Goal: Use online tool/utility: Utilize a website feature to perform a specific function

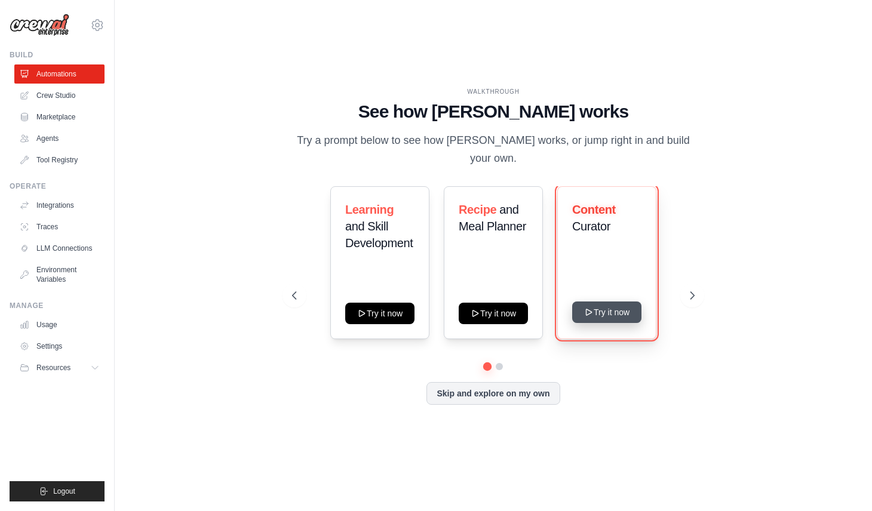
click at [599, 307] on button "Try it now" at bounding box center [606, 313] width 69 height 22
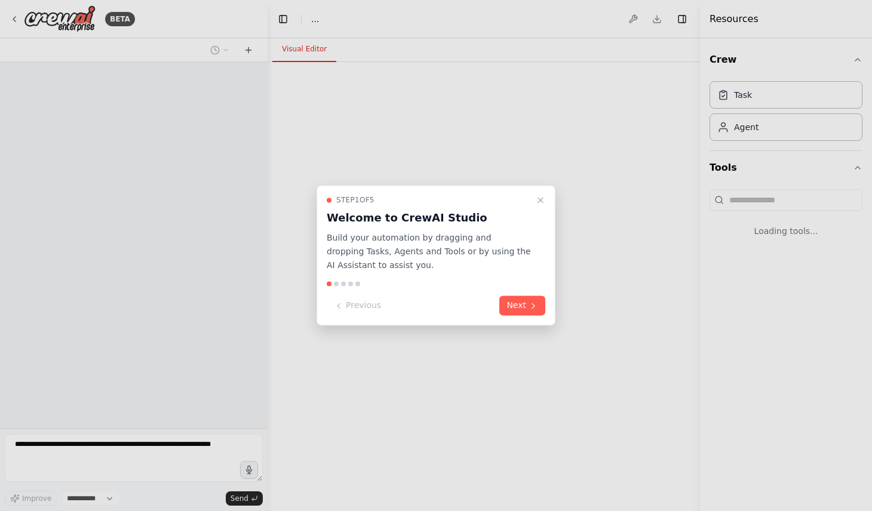
select select "****"
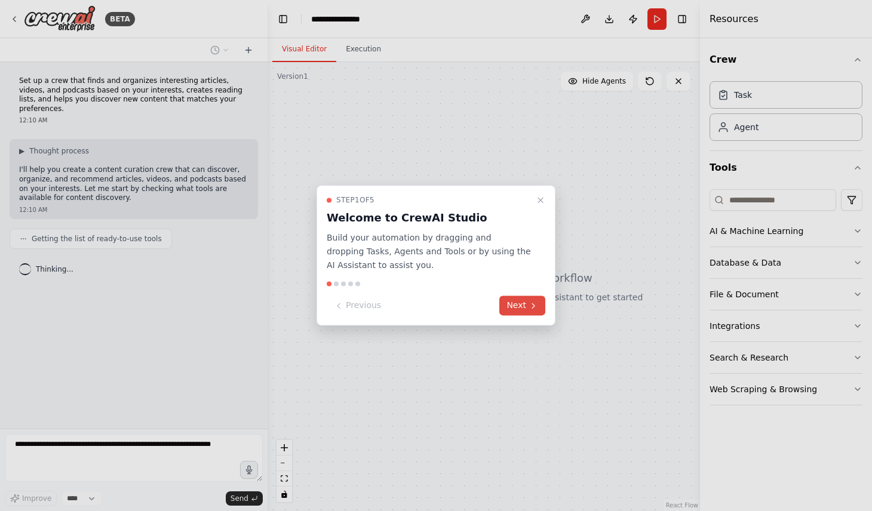
click at [534, 305] on icon at bounding box center [533, 306] width 2 height 5
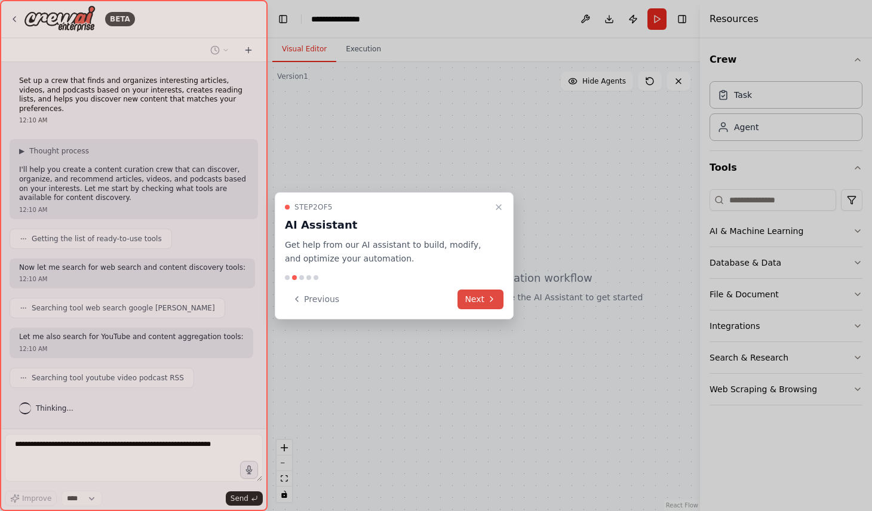
click at [495, 301] on icon at bounding box center [492, 300] width 10 height 10
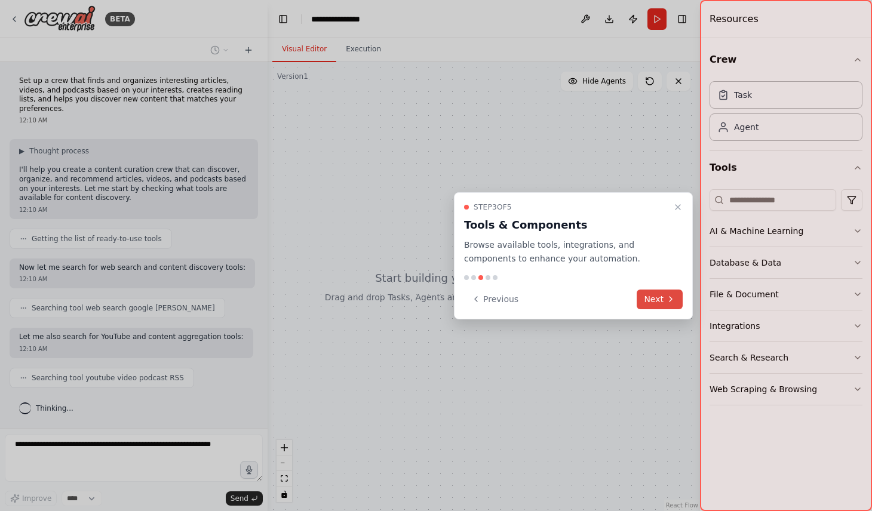
click at [655, 304] on button "Next" at bounding box center [660, 300] width 46 height 20
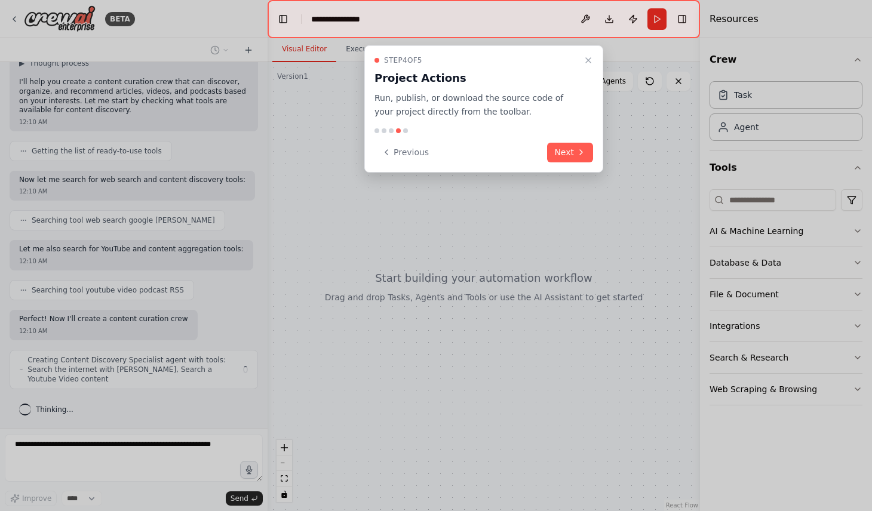
scroll to position [97, 0]
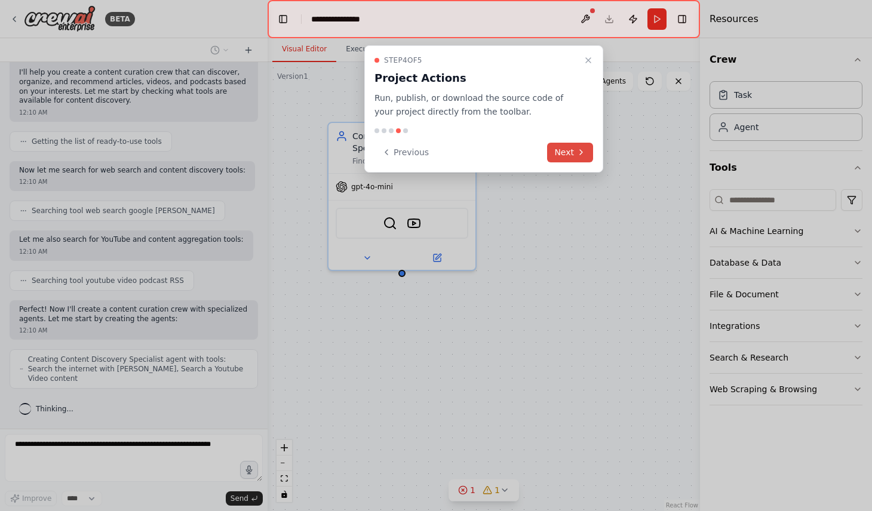
click at [578, 150] on icon at bounding box center [582, 153] width 10 height 10
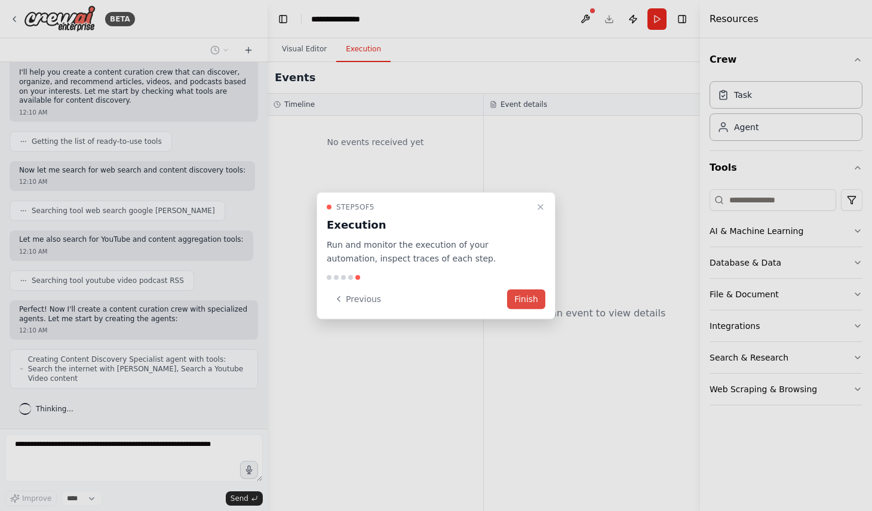
click at [529, 292] on button "Finish" at bounding box center [526, 299] width 38 height 20
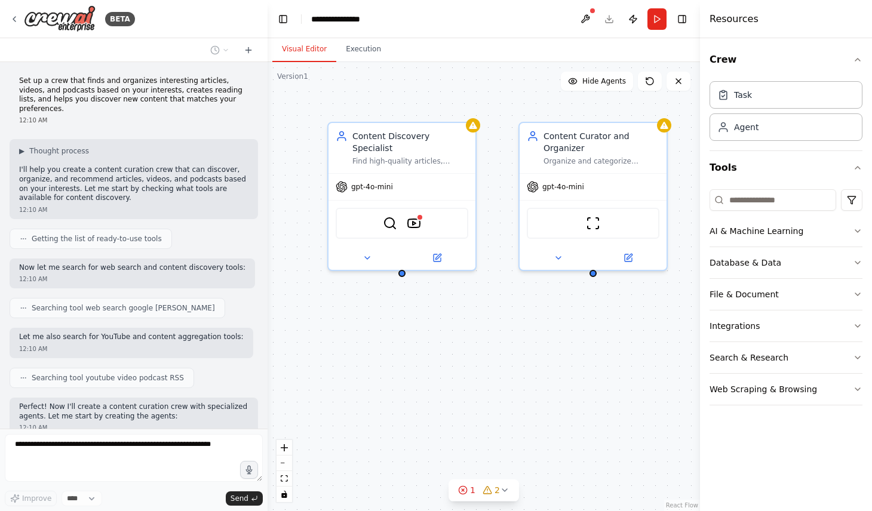
scroll to position [167, 0]
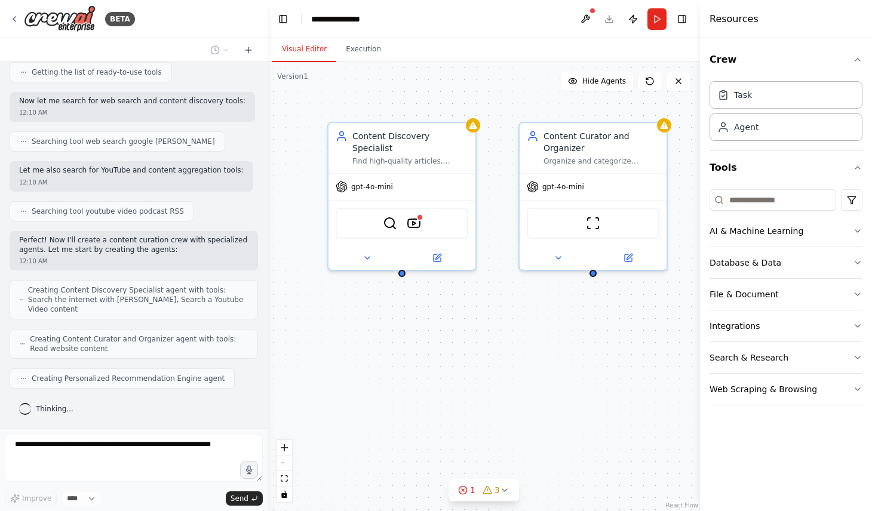
click at [863, 232] on div "Crew Task Agent Tools AI & Machine Learning Database & Data File & Document Int…" at bounding box center [786, 274] width 172 height 473
click at [860, 232] on icon "button" at bounding box center [858, 231] width 10 height 10
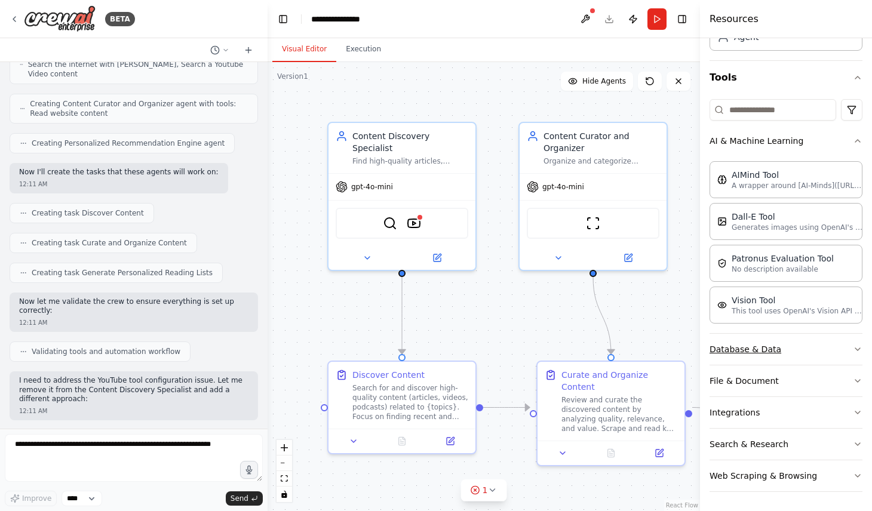
scroll to position [503, 0]
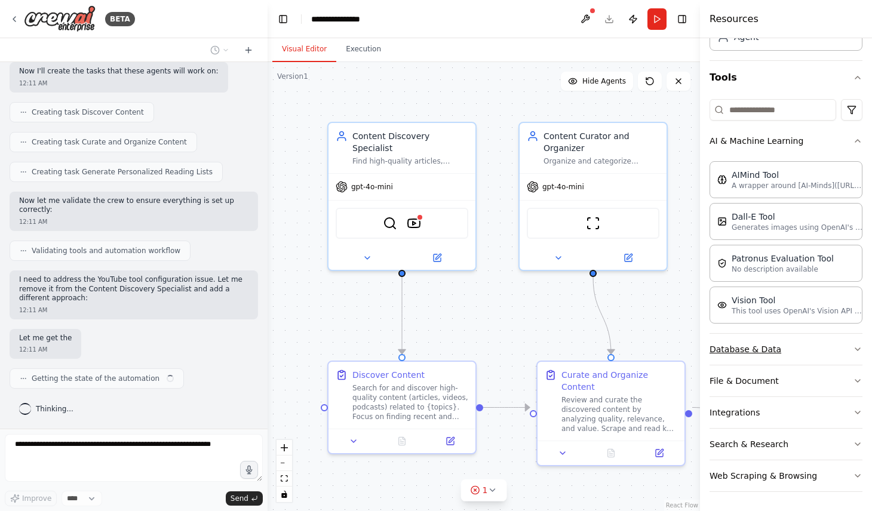
click at [853, 350] on icon "button" at bounding box center [858, 350] width 10 height 10
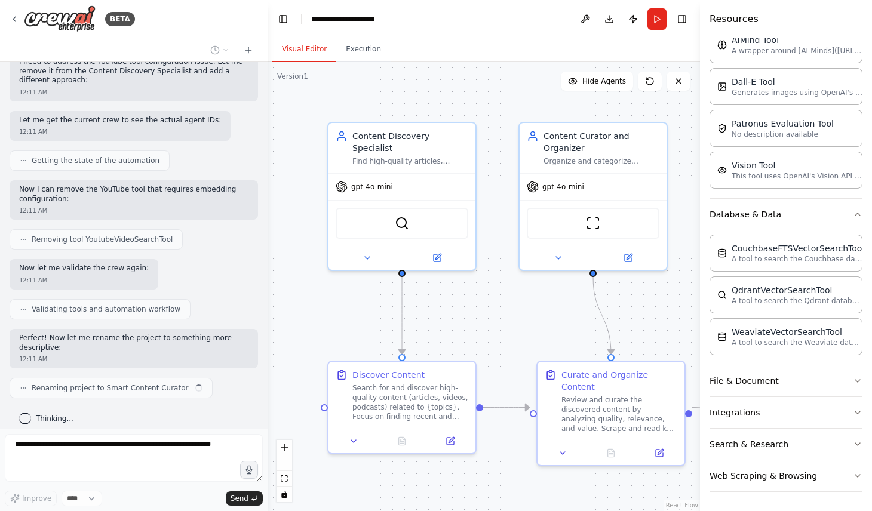
scroll to position [731, 0]
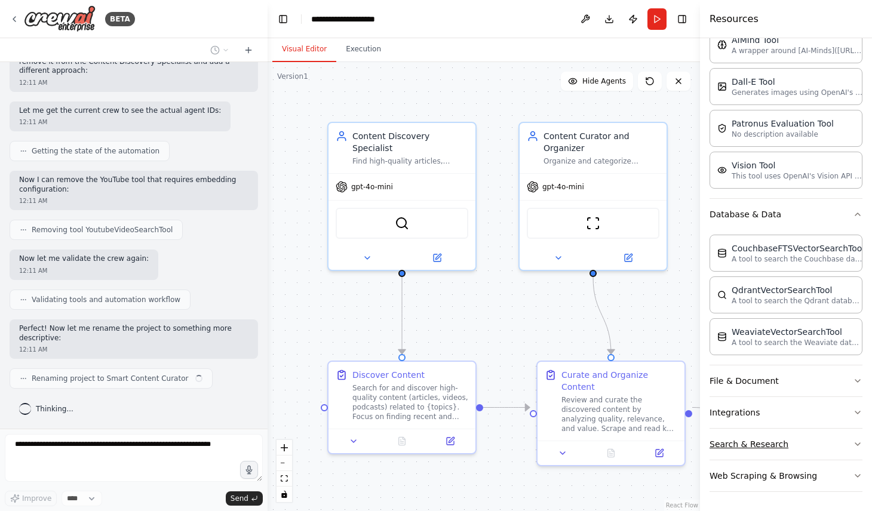
click at [853, 447] on icon "button" at bounding box center [858, 445] width 10 height 10
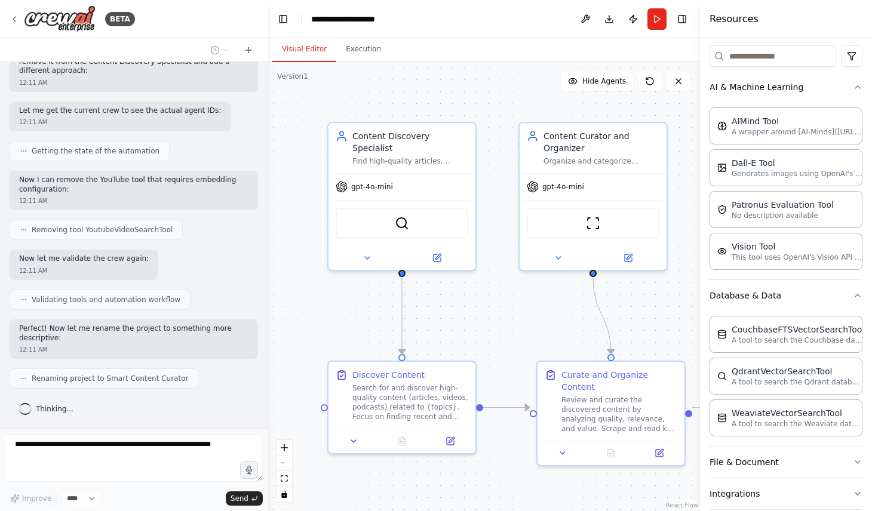
scroll to position [0, 0]
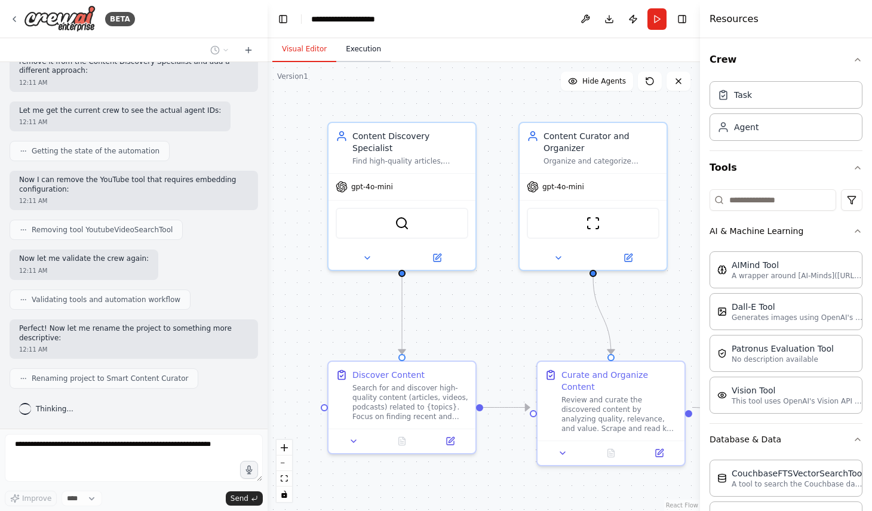
click at [379, 52] on button "Execution" at bounding box center [363, 49] width 54 height 25
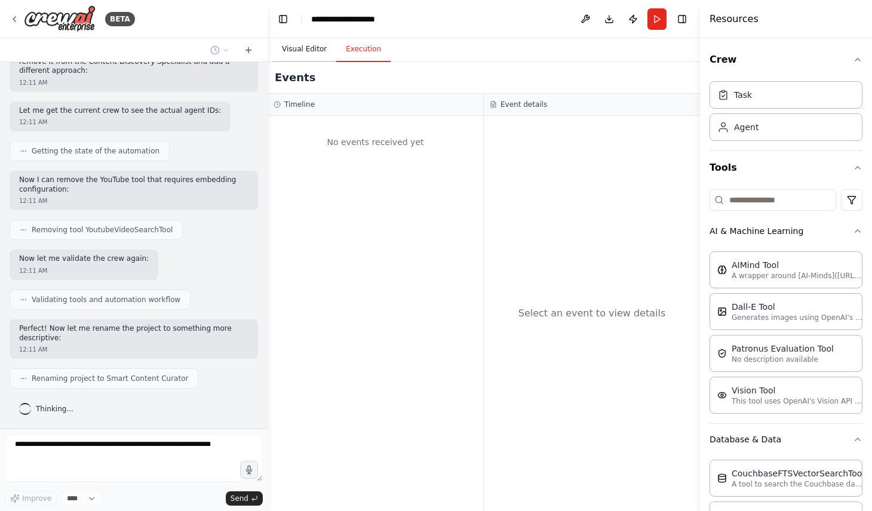
click at [306, 45] on button "Visual Editor" at bounding box center [304, 49] width 64 height 25
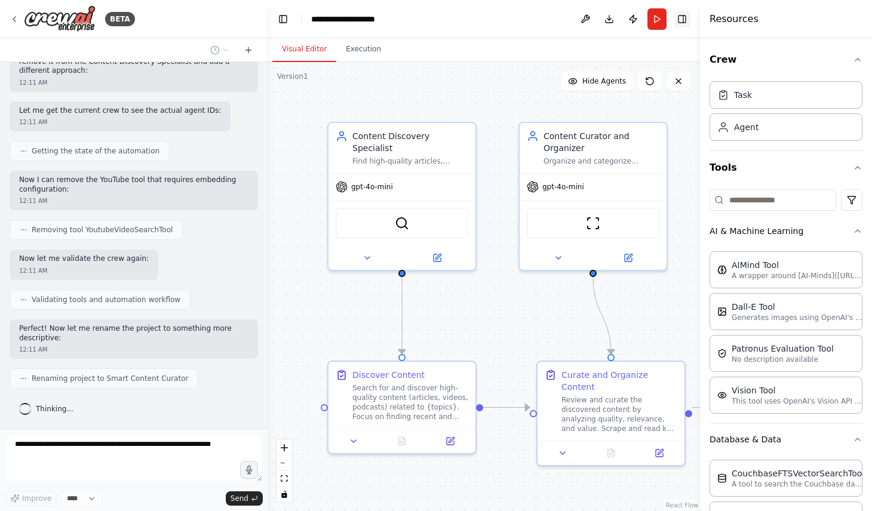
click at [687, 19] on button "Toggle Right Sidebar" at bounding box center [682, 19] width 17 height 17
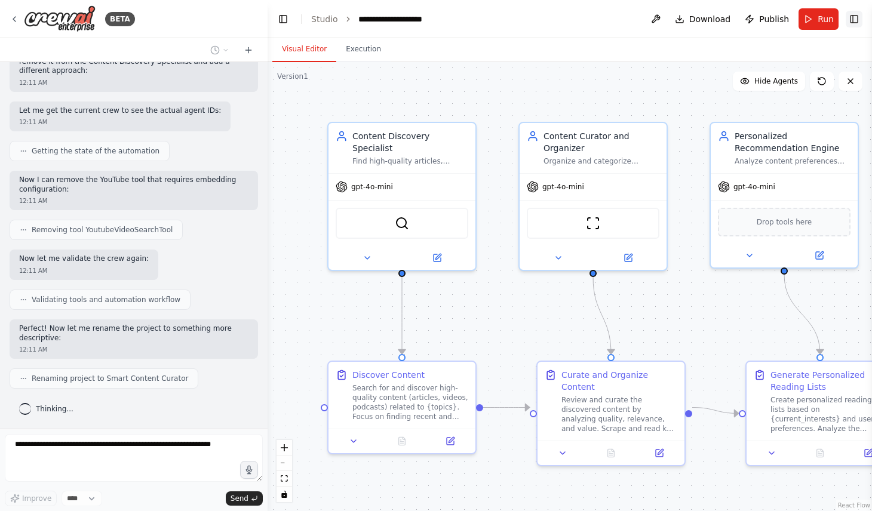
click at [856, 19] on button "Toggle Right Sidebar" at bounding box center [854, 19] width 17 height 17
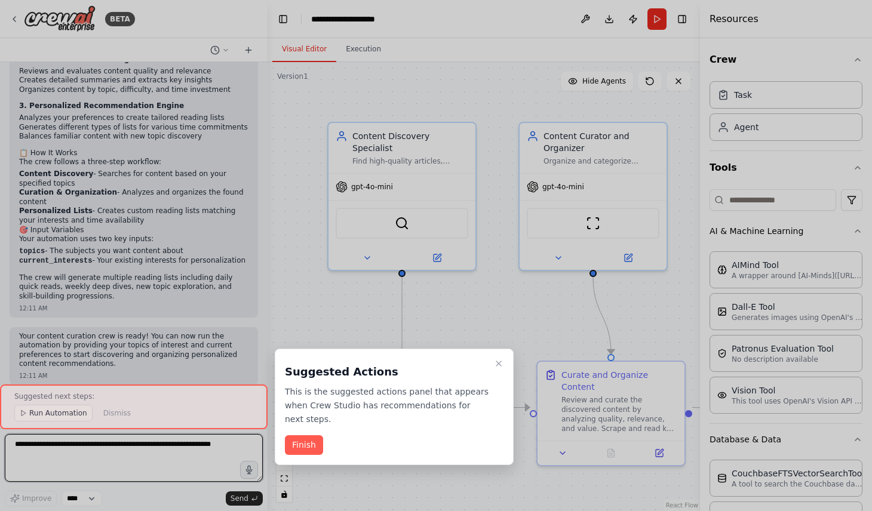
scroll to position [1175, 0]
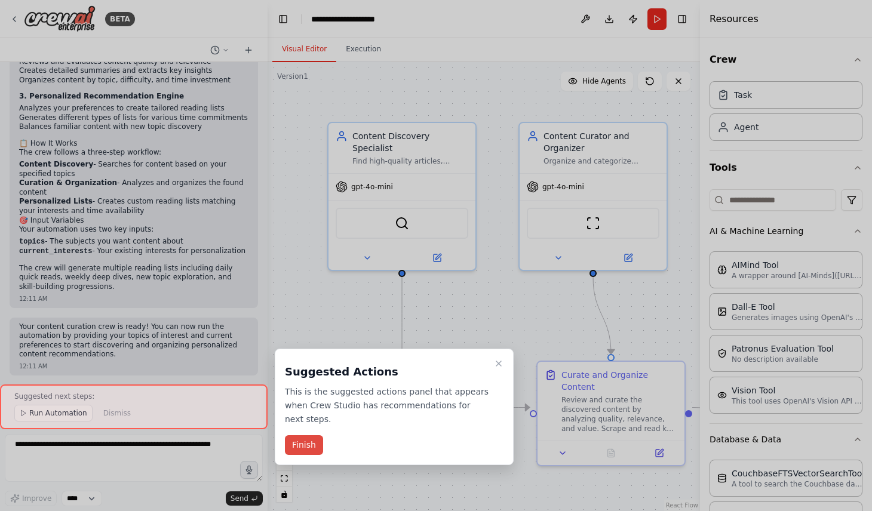
click at [308, 448] on button "Finish" at bounding box center [304, 446] width 38 height 20
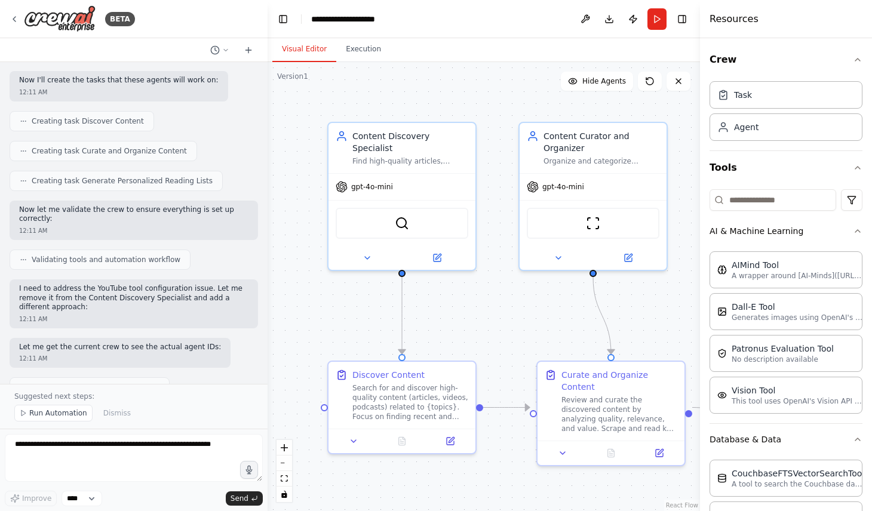
scroll to position [0, 0]
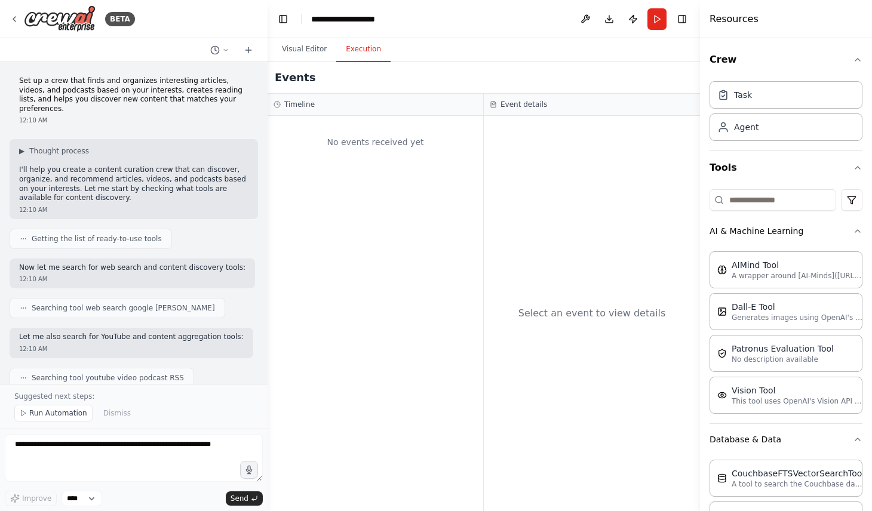
click at [366, 48] on button "Execution" at bounding box center [363, 49] width 54 height 25
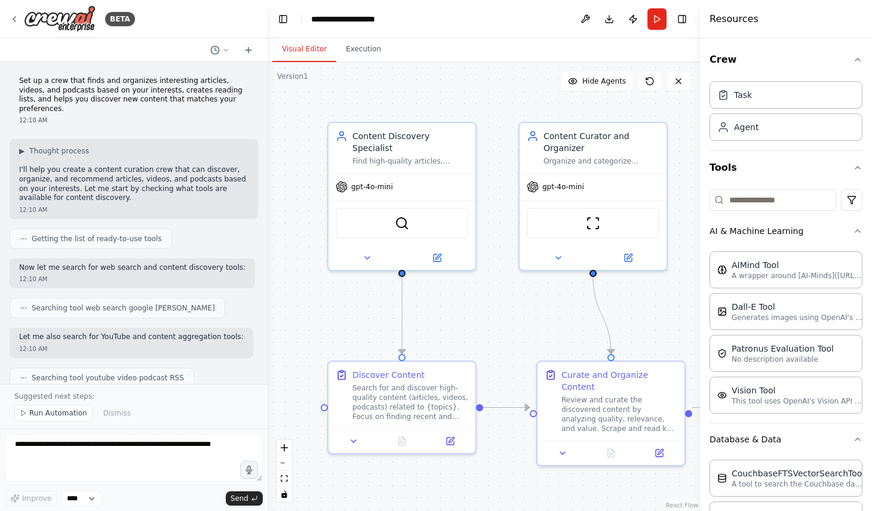
click at [309, 54] on button "Visual Editor" at bounding box center [304, 49] width 64 height 25
click at [369, 251] on icon at bounding box center [368, 256] width 10 height 10
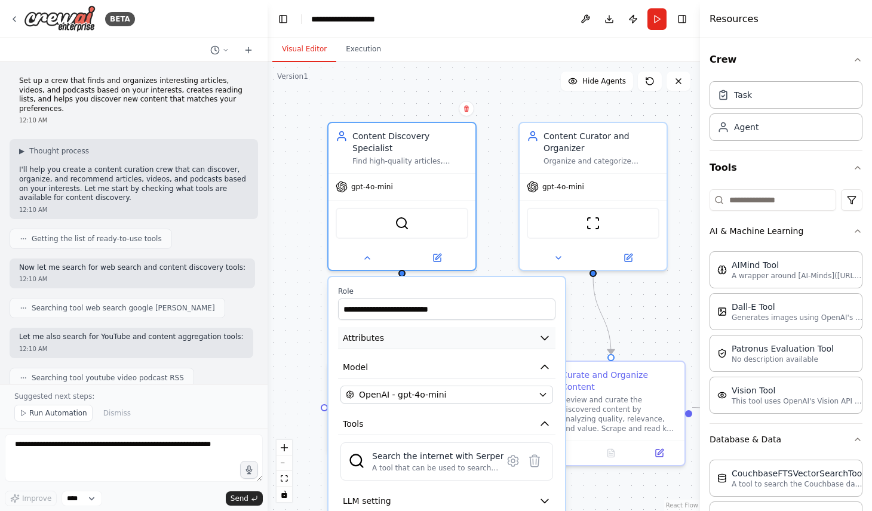
click at [549, 332] on icon "button" at bounding box center [545, 338] width 12 height 12
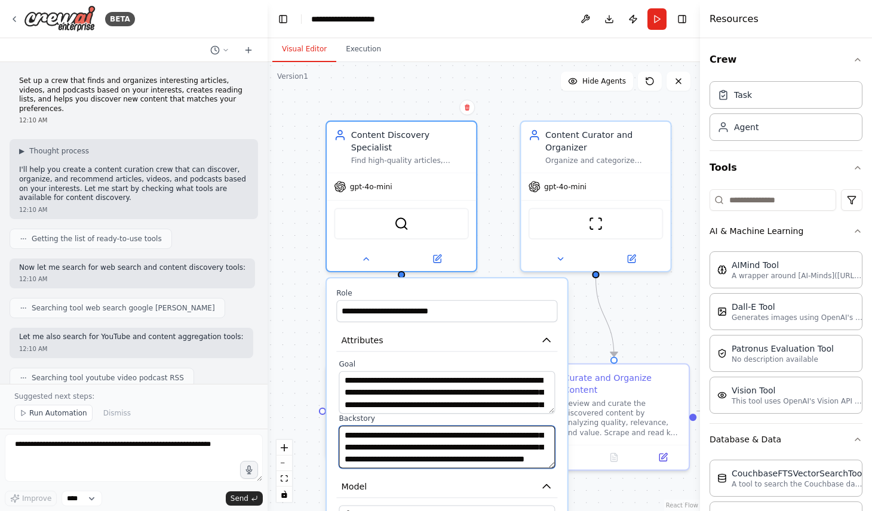
scroll to position [832, 0]
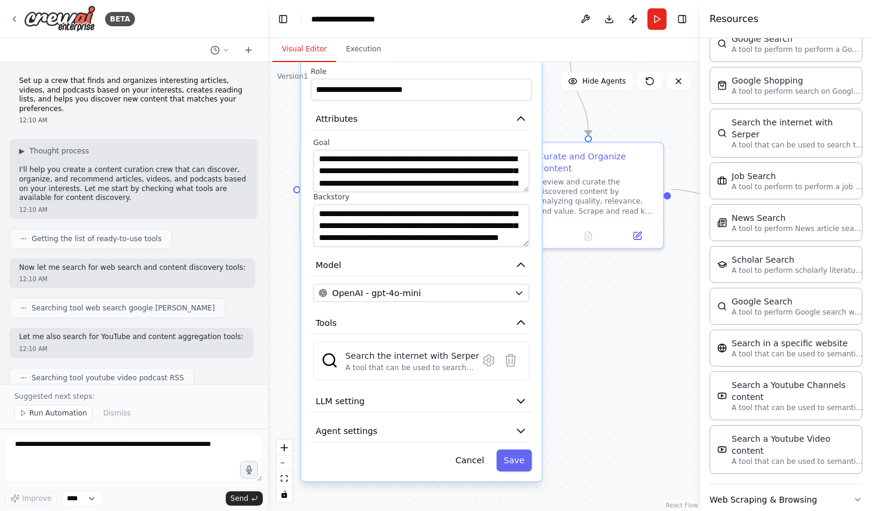
drag, startPoint x: 670, startPoint y: 320, endPoint x: 644, endPoint y: 97, distance: 224.4
click at [644, 97] on div ".deletable-edge-delete-btn { width: 20px; height: 20px; border: 0px solid #ffff…" at bounding box center [484, 286] width 433 height 449
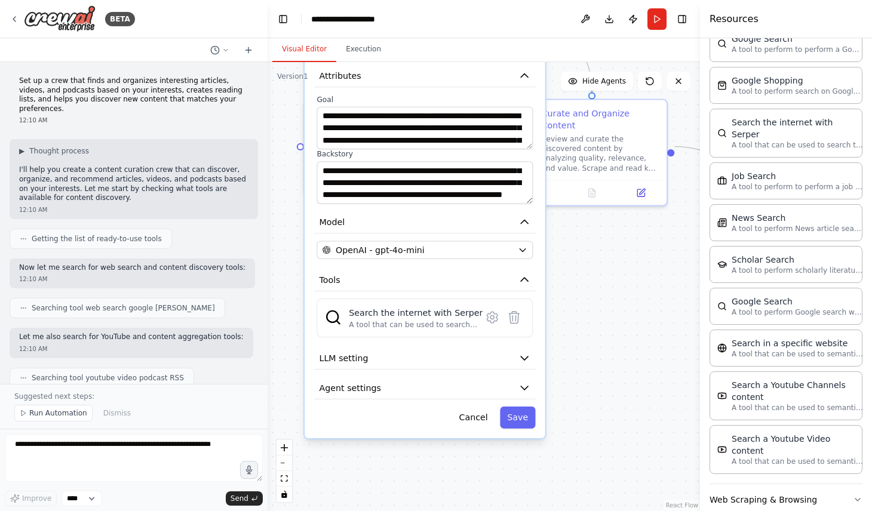
drag, startPoint x: 590, startPoint y: 337, endPoint x: 596, endPoint y: 294, distance: 43.4
click at [596, 294] on div ".deletable-edge-delete-btn { width: 20px; height: 20px; border: 0px solid #ffff…" at bounding box center [484, 286] width 433 height 449
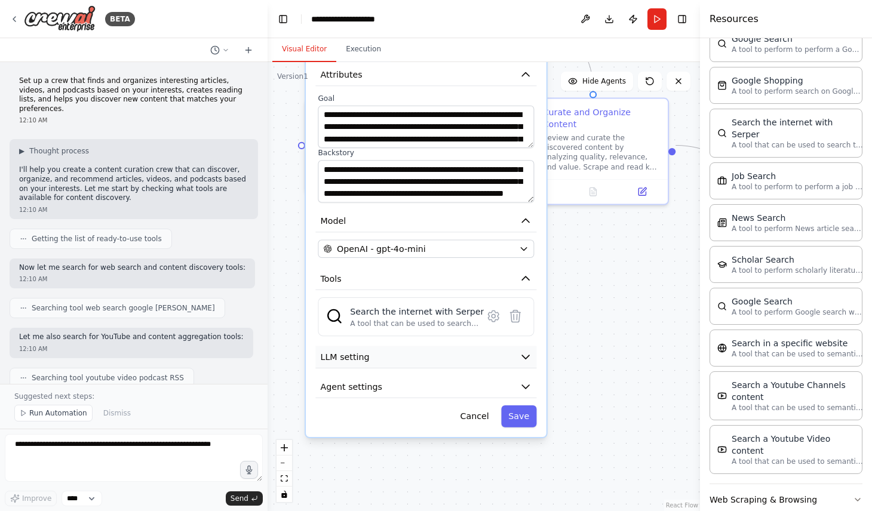
click at [533, 351] on button "LLM setting" at bounding box center [425, 357] width 221 height 23
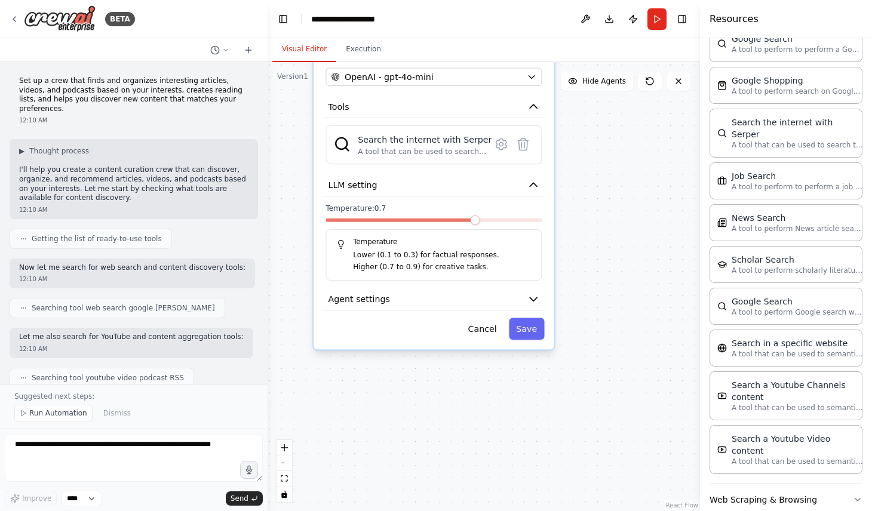
drag, startPoint x: 597, startPoint y: 323, endPoint x: 605, endPoint y: 151, distance: 172.3
click at [605, 151] on div ".deletable-edge-delete-btn { width: 20px; height: 20px; border: 0px solid #ffff…" at bounding box center [484, 286] width 433 height 449
click at [540, 289] on button "Agent settings" at bounding box center [433, 300] width 221 height 23
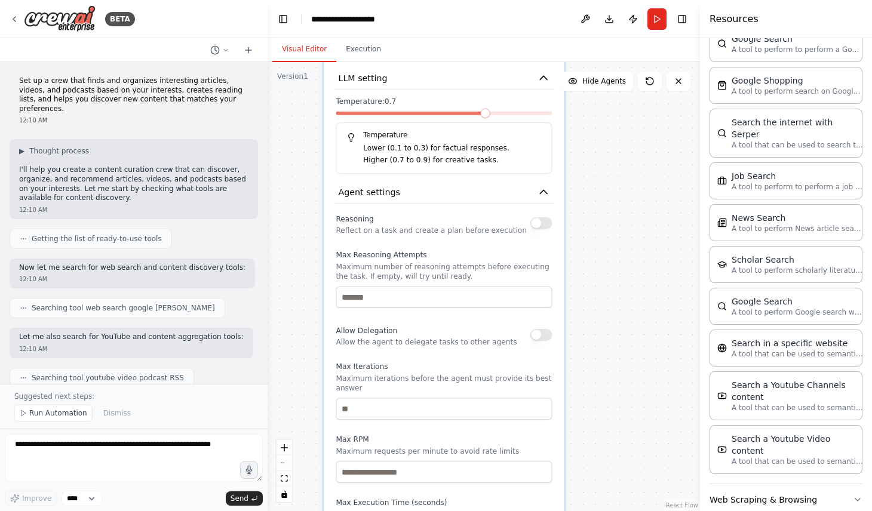
drag, startPoint x: 605, startPoint y: 277, endPoint x: 615, endPoint y: 170, distance: 107.4
click at [615, 170] on div ".deletable-edge-delete-btn { width: 20px; height: 20px; border: 0px solid #ffff…" at bounding box center [484, 286] width 433 height 449
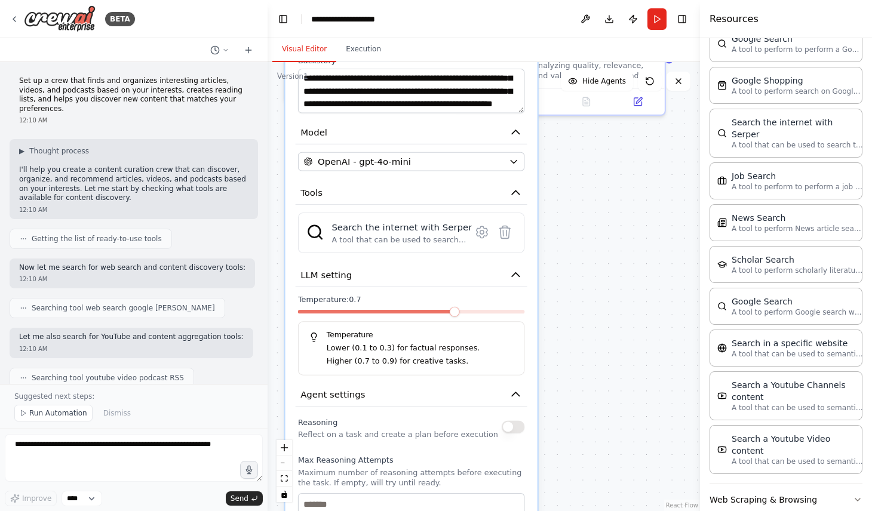
drag, startPoint x: 606, startPoint y: 143, endPoint x: 584, endPoint y: 407, distance: 265.0
click at [584, 402] on div ".deletable-edge-delete-btn { width: 20px; height: 20px; border: 0px solid #ffff…" at bounding box center [484, 286] width 433 height 449
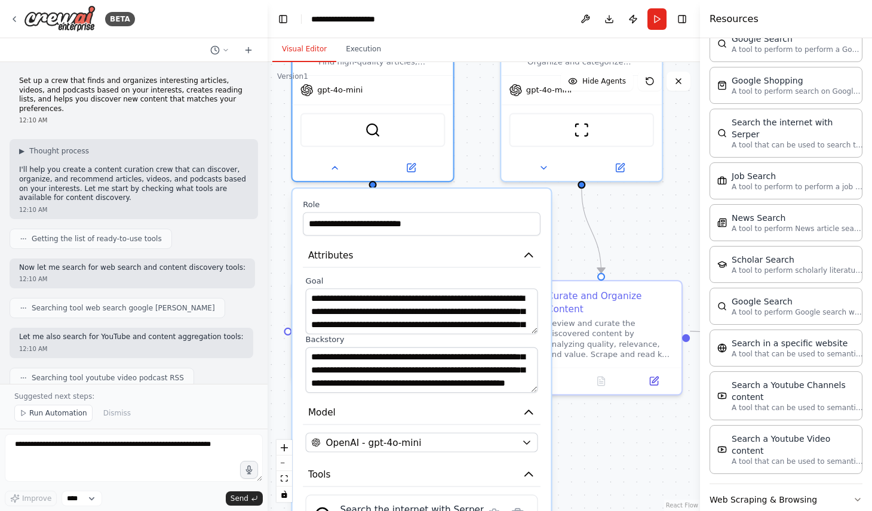
drag, startPoint x: 569, startPoint y: 269, endPoint x: 581, endPoint y: 495, distance: 225.6
click at [581, 495] on div ".deletable-edge-delete-btn { width: 20px; height: 20px; border: 0px solid #ffff…" at bounding box center [484, 286] width 433 height 449
click at [344, 158] on button at bounding box center [334, 166] width 73 height 16
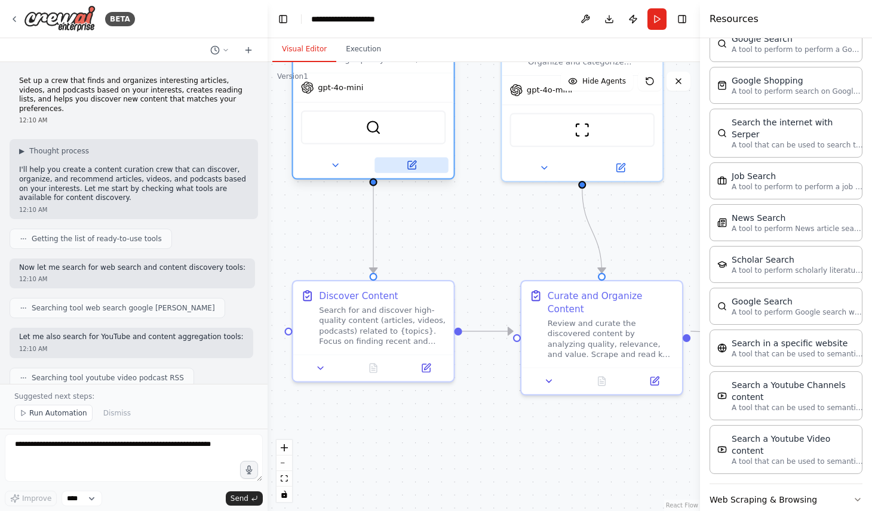
click at [411, 161] on icon at bounding box center [412, 165] width 8 height 8
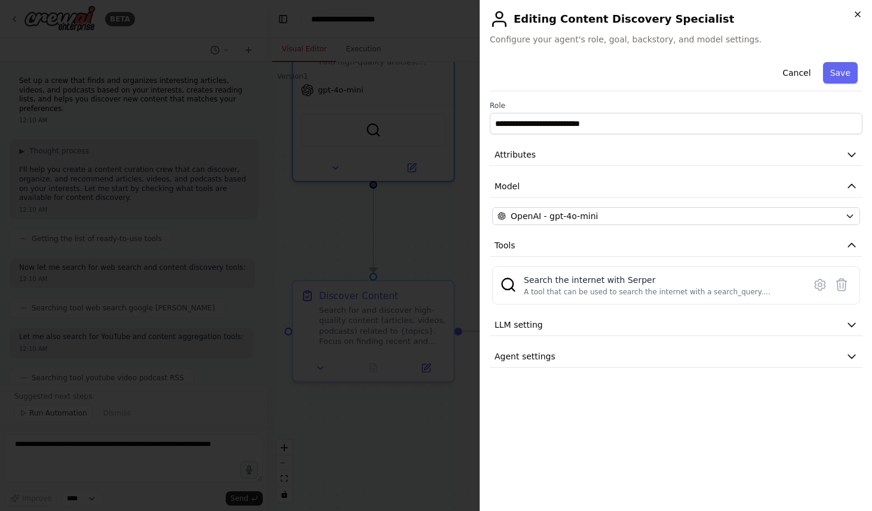
click at [857, 14] on icon "button" at bounding box center [858, 14] width 5 height 5
